Goal: Information Seeking & Learning: Learn about a topic

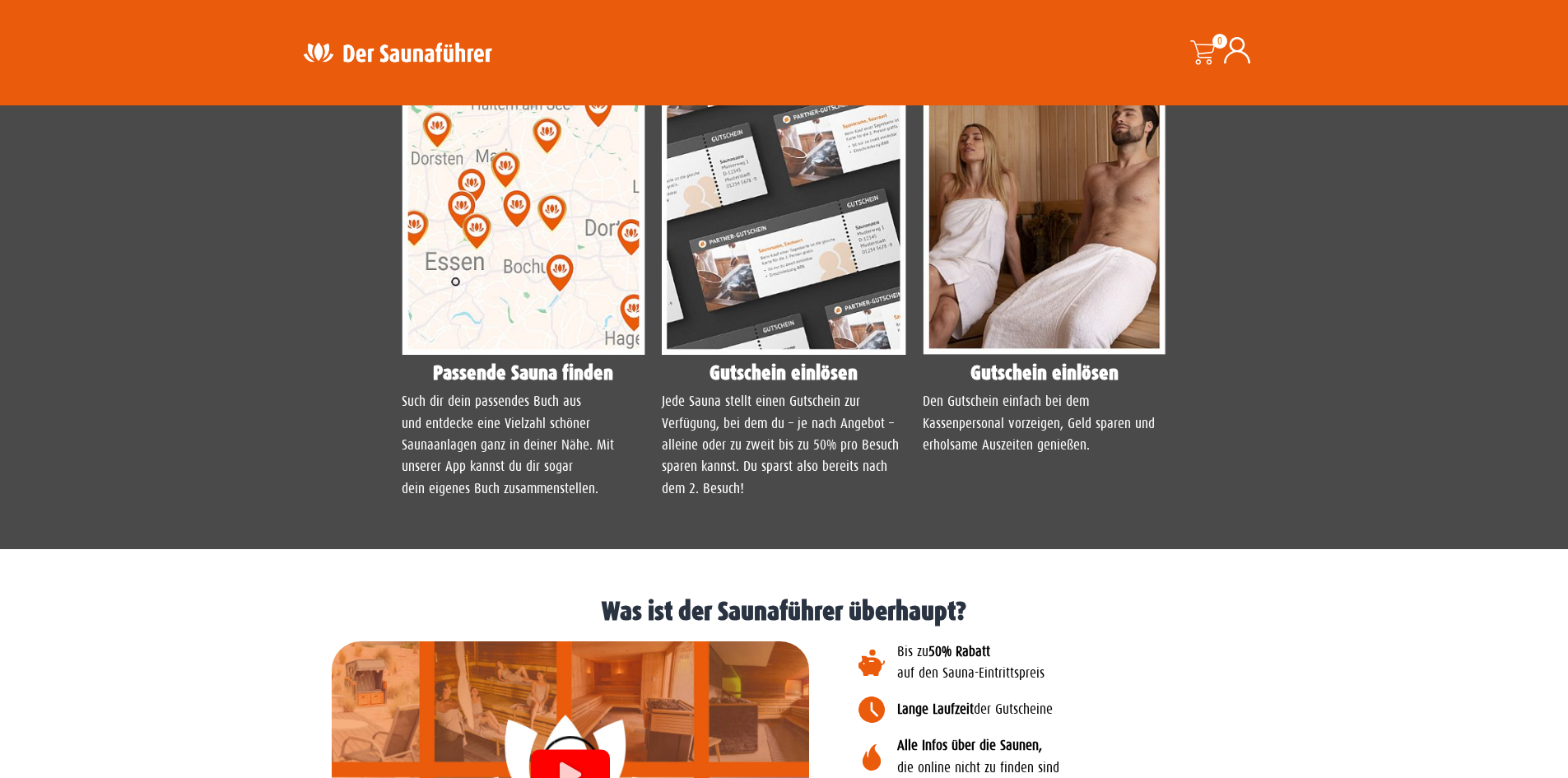
scroll to position [1481, 0]
click at [704, 481] on p "Jede Sauna stellt einen Gutschein zur Verfügung, bei dem du – je nach Angebot –…" at bounding box center [784, 444] width 245 height 109
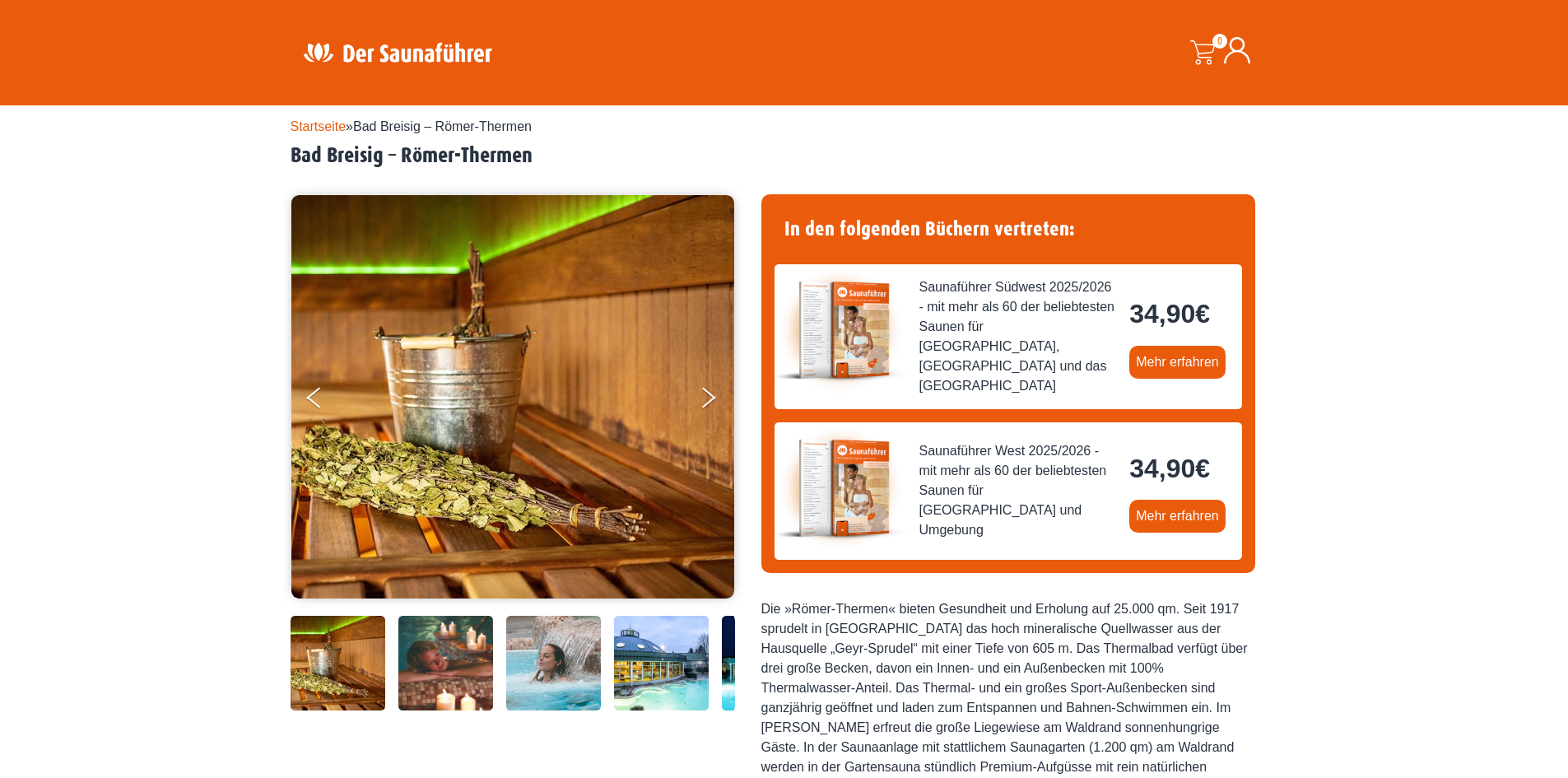
scroll to position [0, 0]
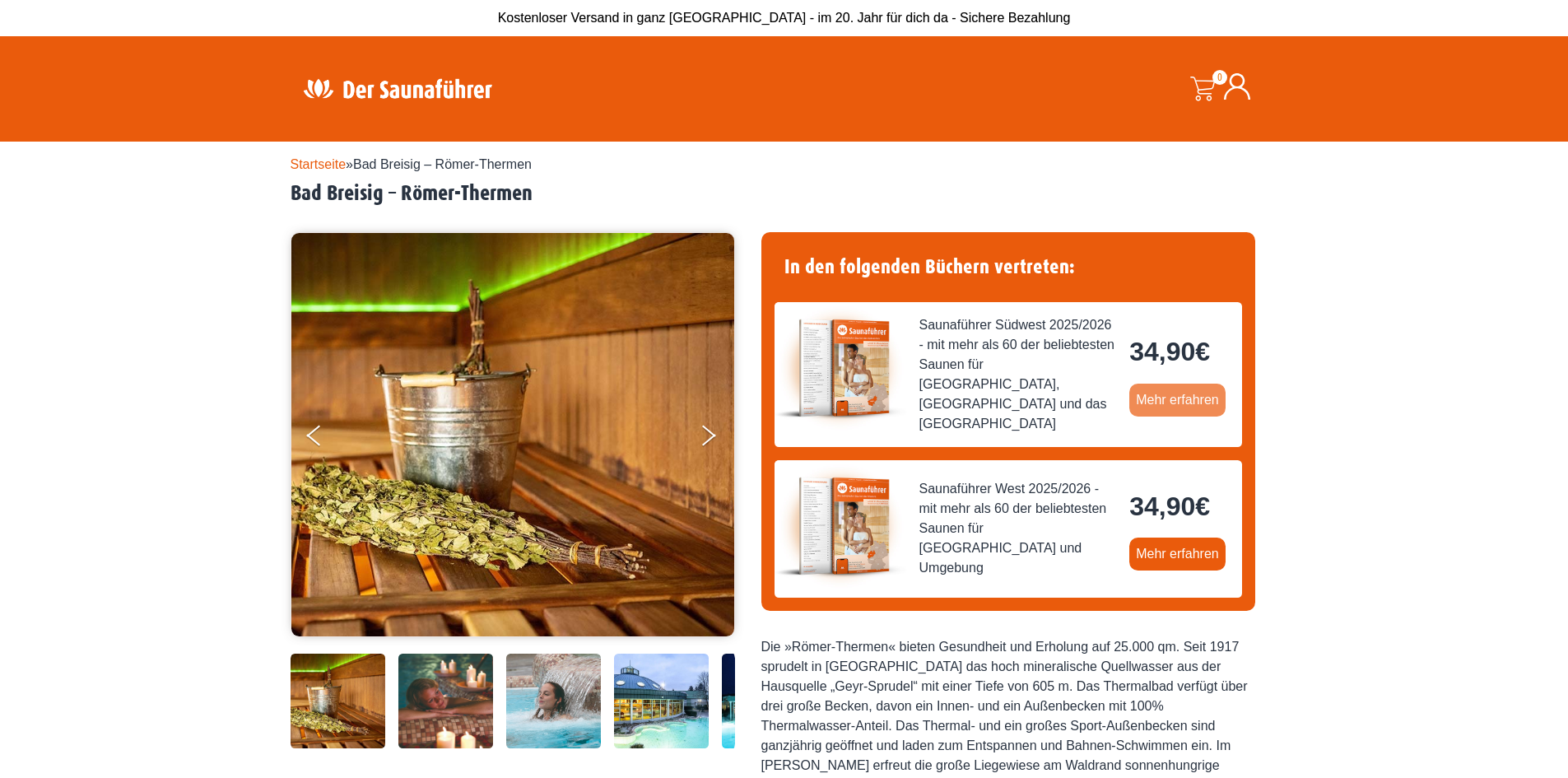
click at [1156, 401] on link "Mehr erfahren" at bounding box center [1177, 400] width 96 height 33
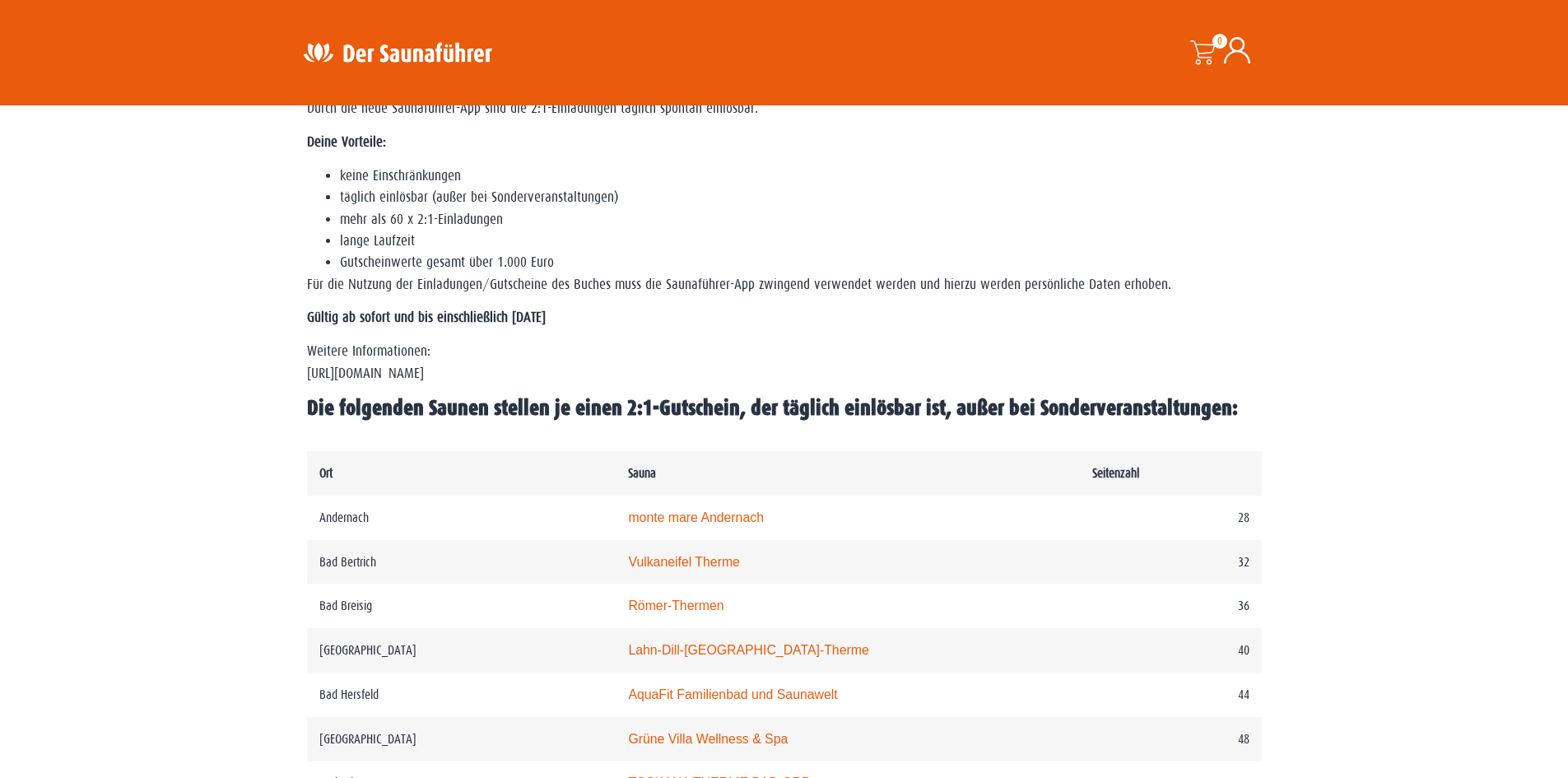
scroll to position [576, 0]
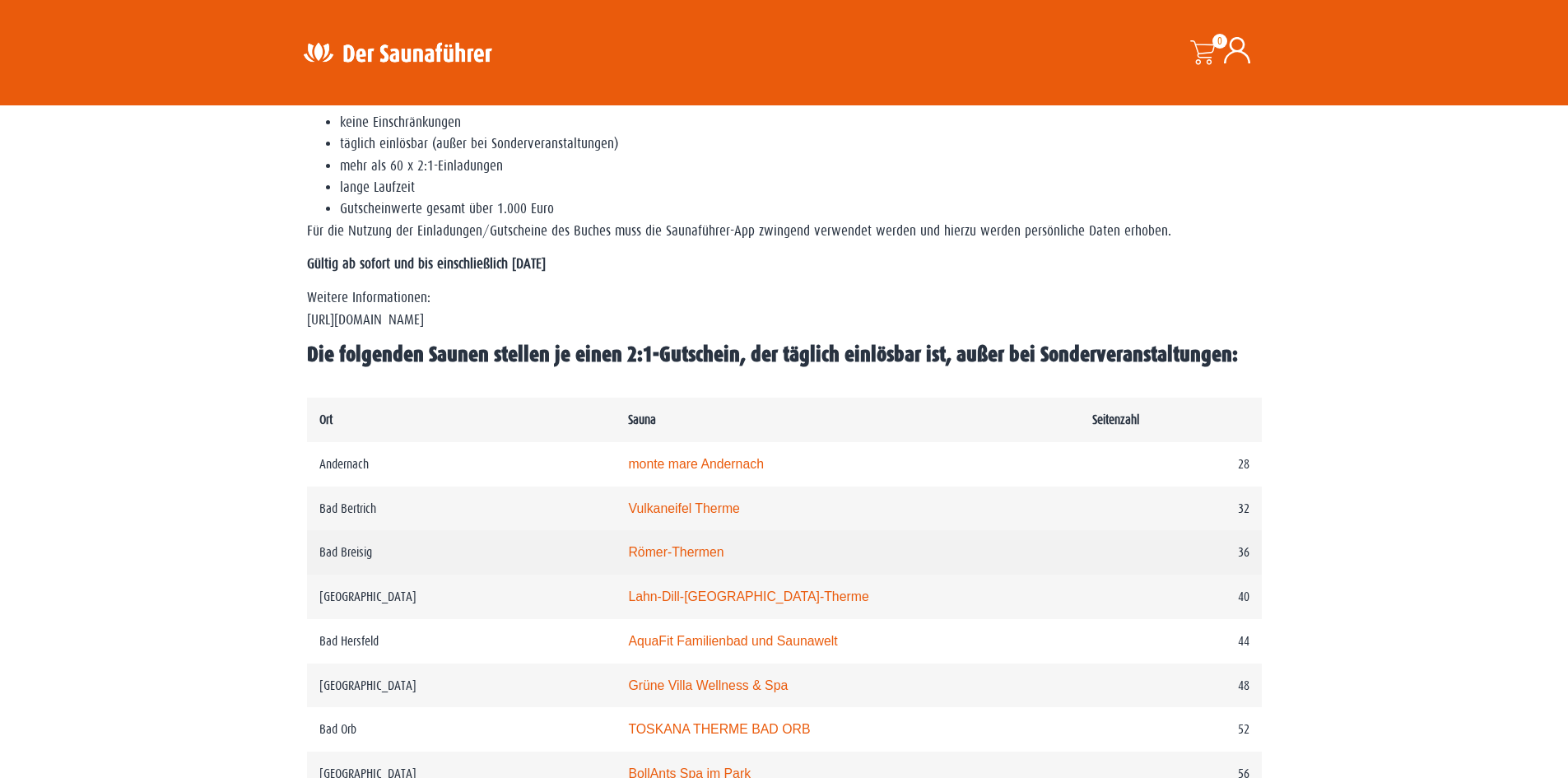
click at [705, 558] on link "Römer-Thermen" at bounding box center [675, 552] width 95 height 14
